Goal: Entertainment & Leisure: Consume media (video, audio)

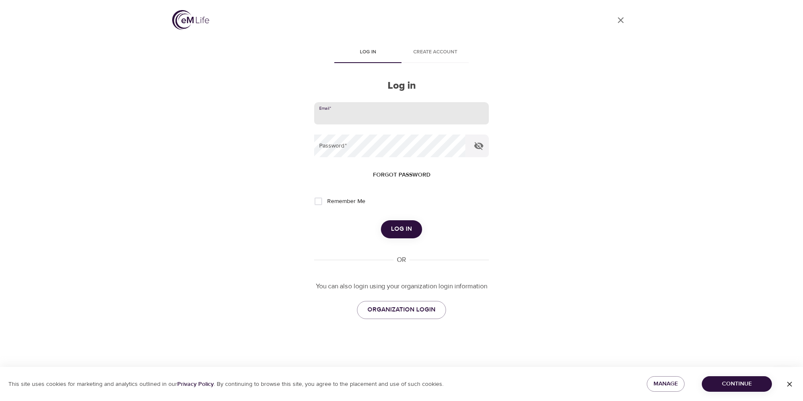
click at [345, 114] on input "email" at bounding box center [401, 113] width 175 height 23
type input "[EMAIL_ADDRESS][DOMAIN_NAME]"
click at [381, 220] on button "Log in" at bounding box center [401, 229] width 41 height 18
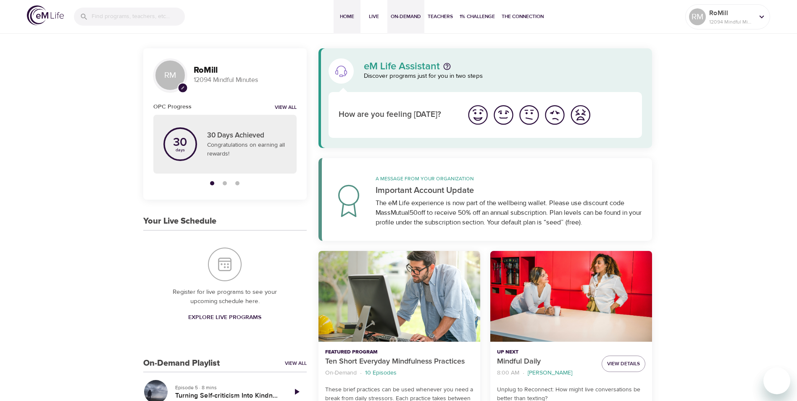
click at [406, 15] on span "On-Demand" at bounding box center [406, 16] width 30 height 9
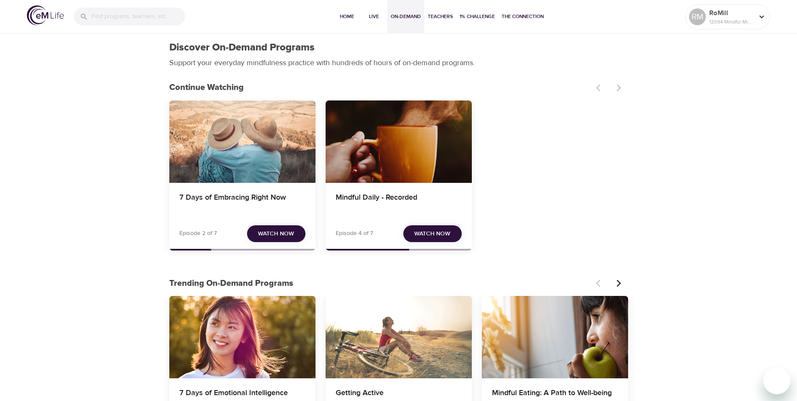
click at [270, 235] on span "Watch Now" at bounding box center [276, 233] width 36 height 10
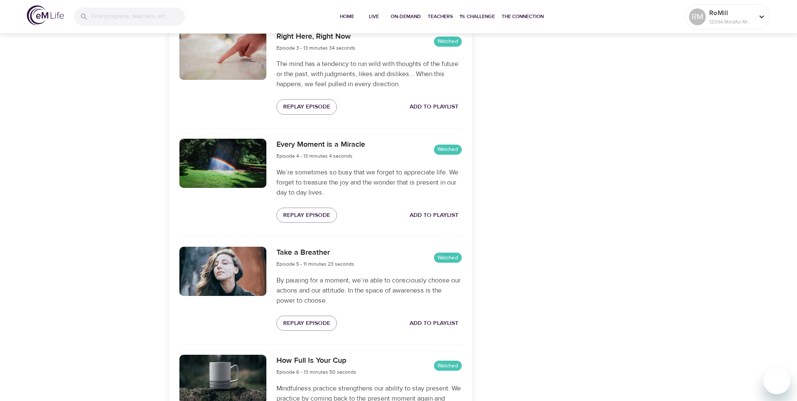
scroll to position [588, 0]
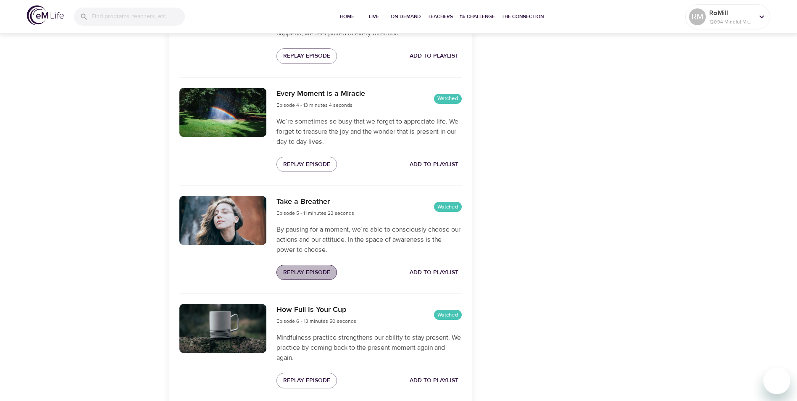
click at [316, 270] on span "Replay Episode" at bounding box center [306, 272] width 47 height 10
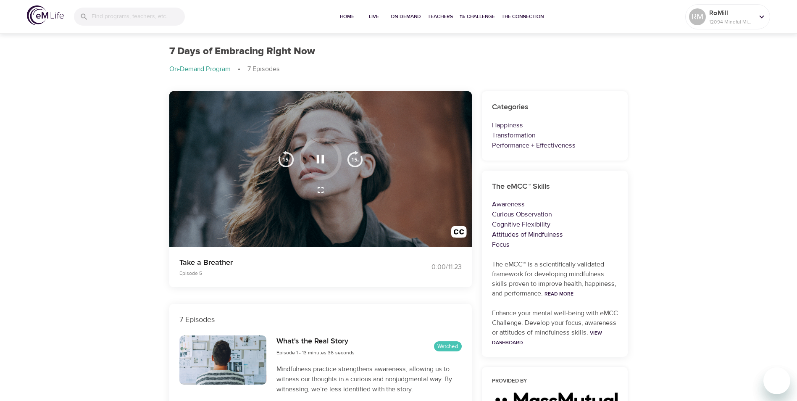
scroll to position [0, 0]
